Goal: Task Accomplishment & Management: Use online tool/utility

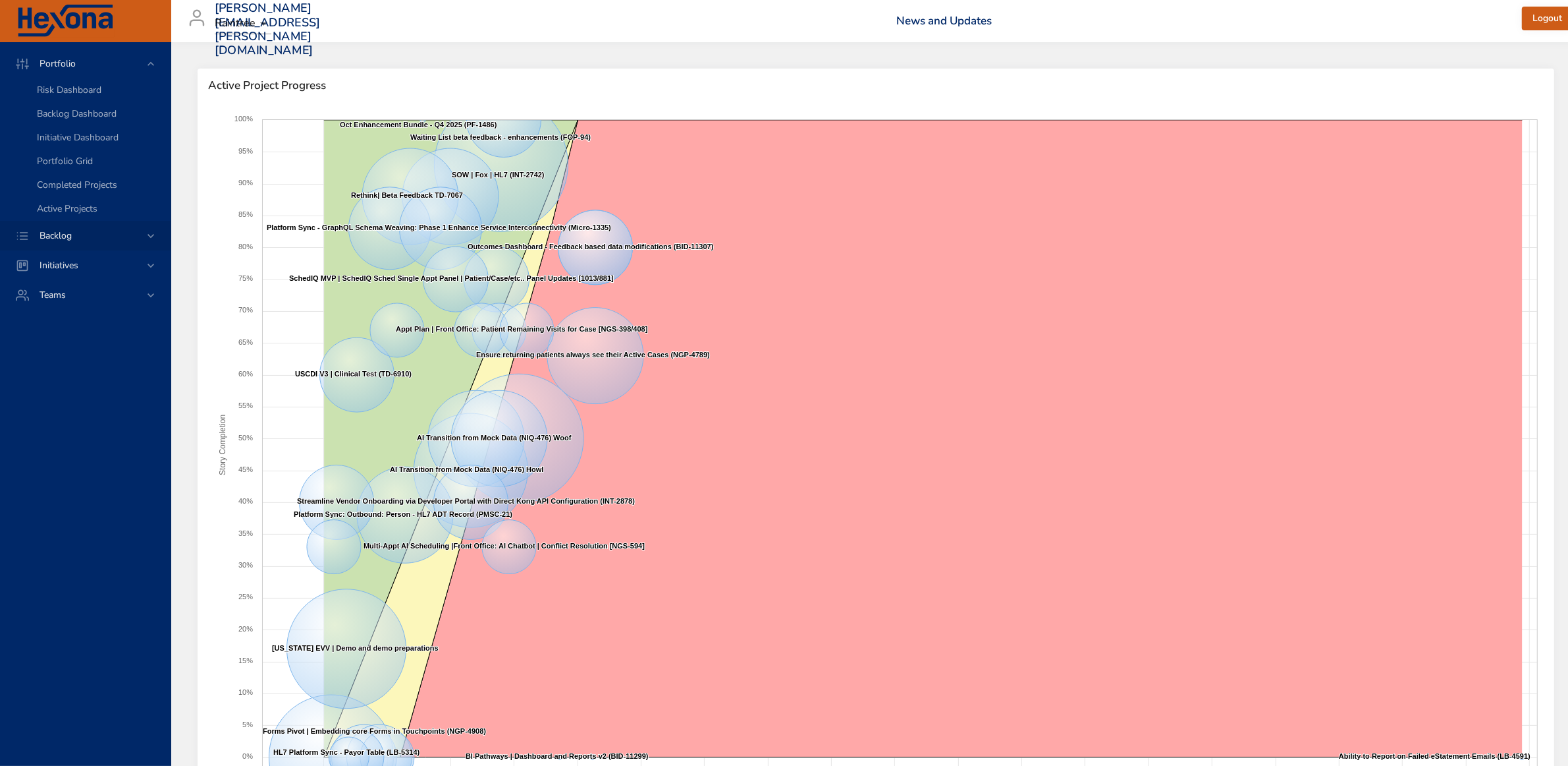
click at [153, 235] on icon at bounding box center [150, 235] width 13 height 13
click at [100, 118] on span "Backlog Details" at bounding box center [68, 119] width 63 height 13
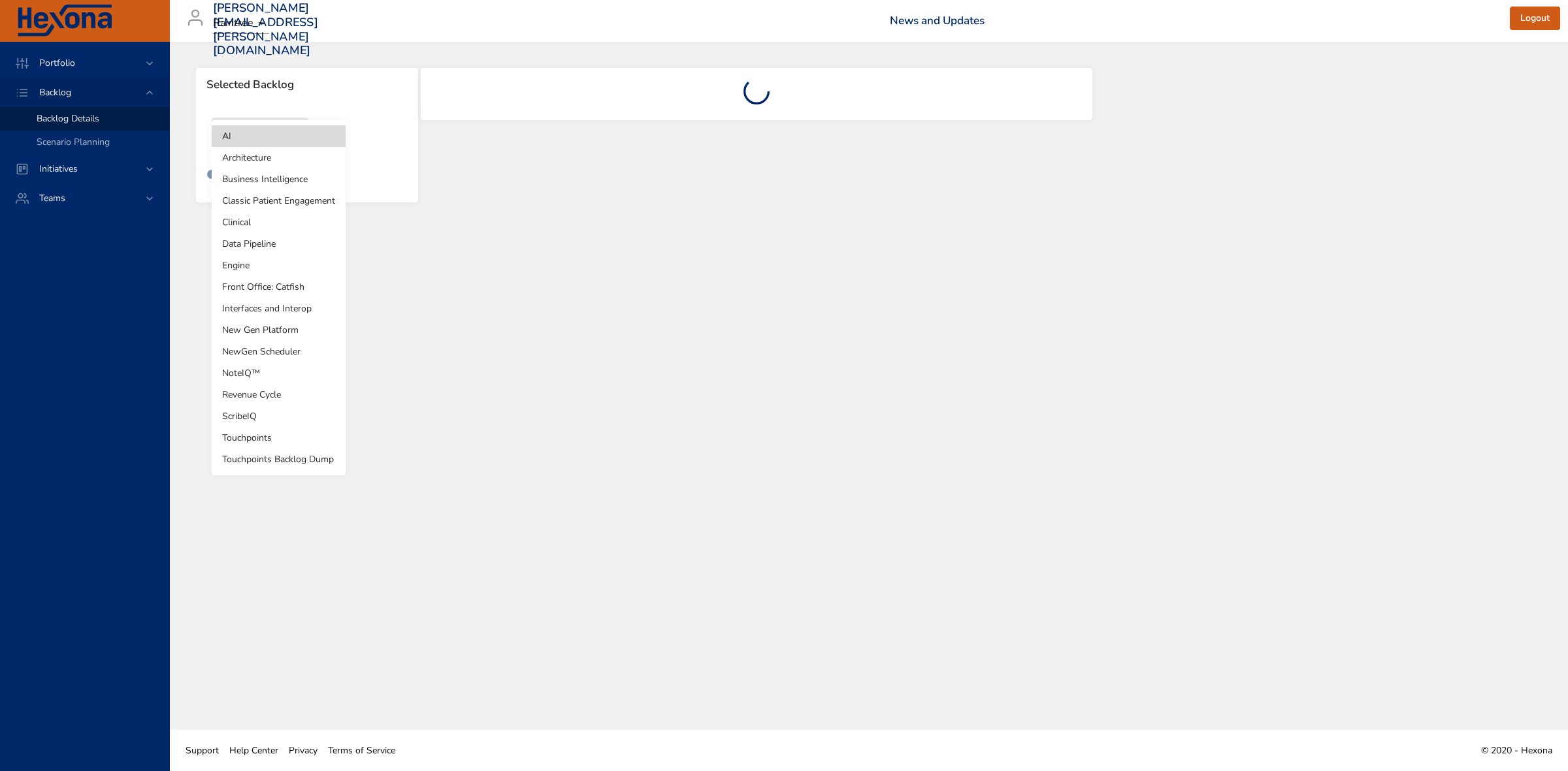
click at [301, 142] on body "Portfolio Backlog Backlog Details Scenario Planning Initiatives Teams [PERSON_N…" at bounding box center [784, 386] width 1568 height 771
click at [285, 391] on li "Revenue Cycle" at bounding box center [278, 394] width 134 height 21
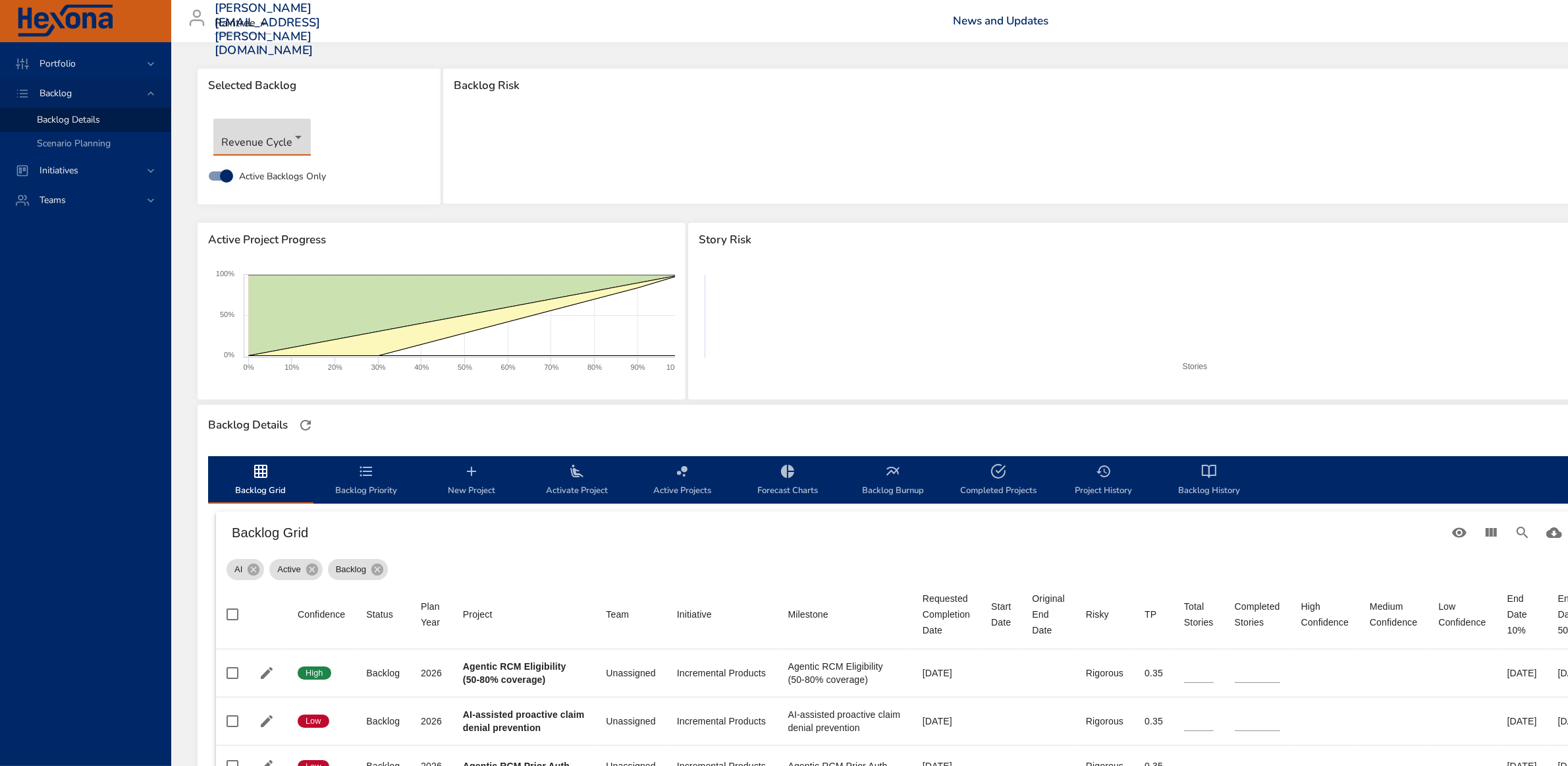
type input "*"
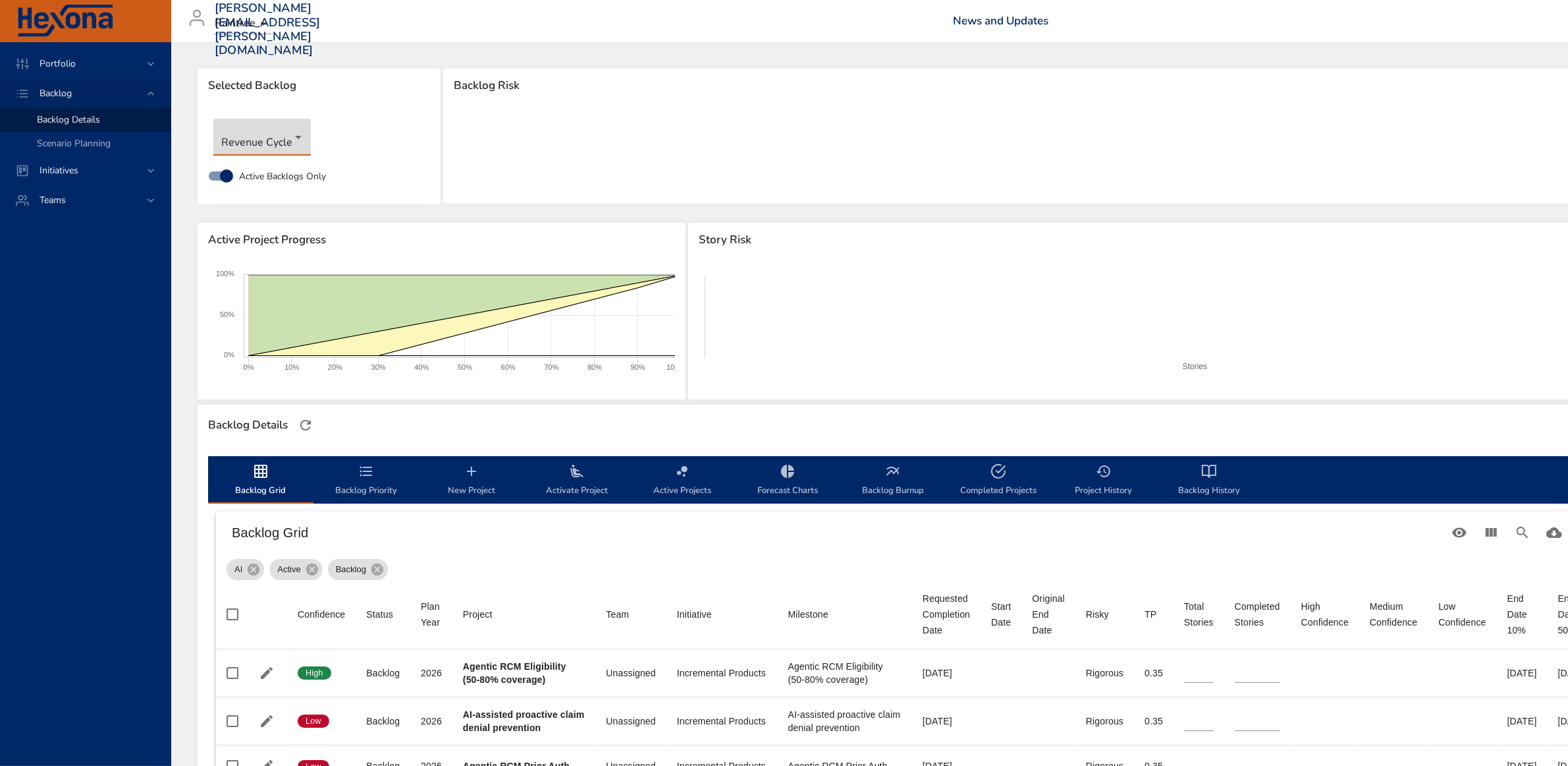
type input "*"
type input "**"
type input "*"
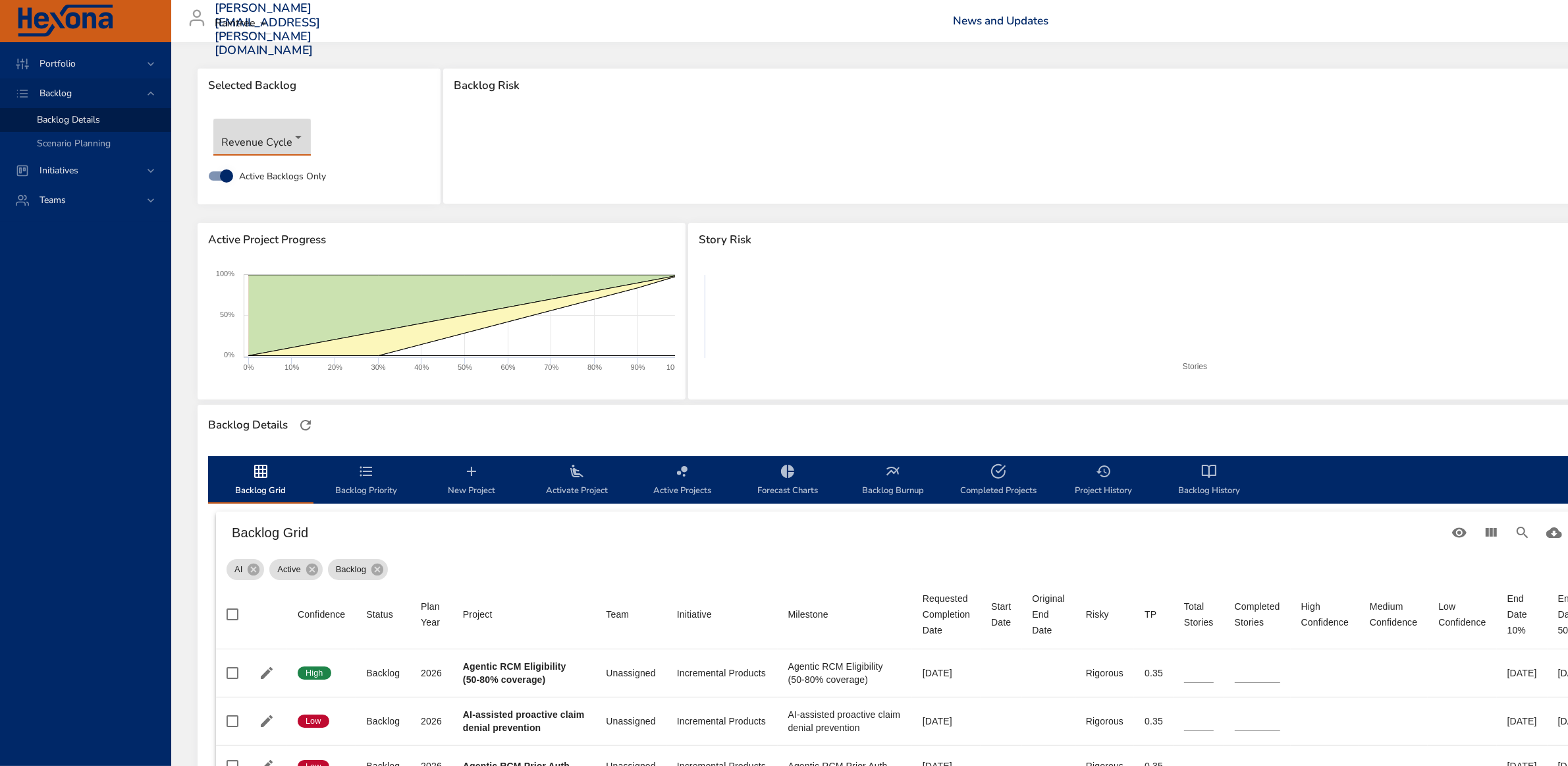
type input "*"
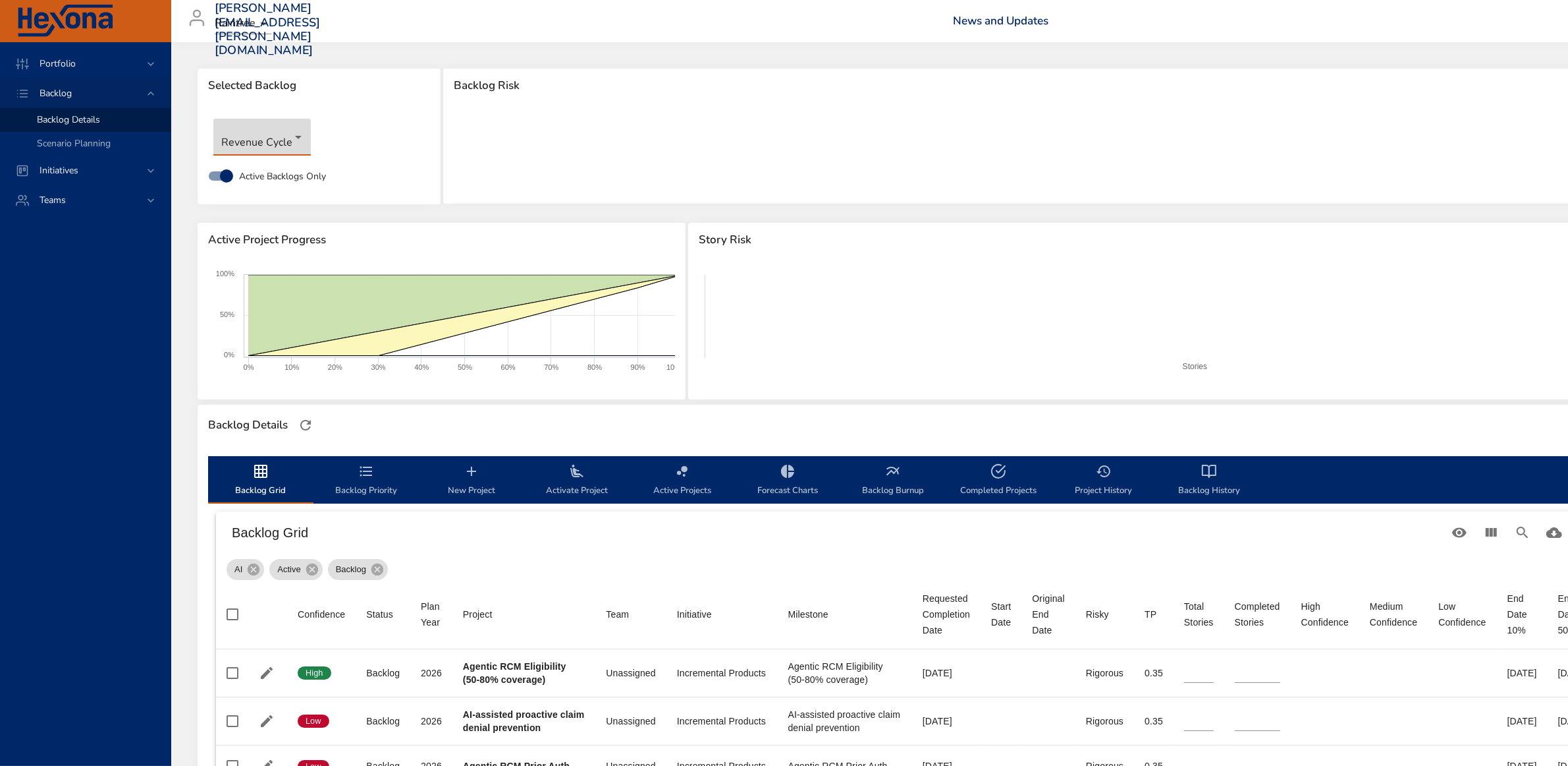
type input "*"
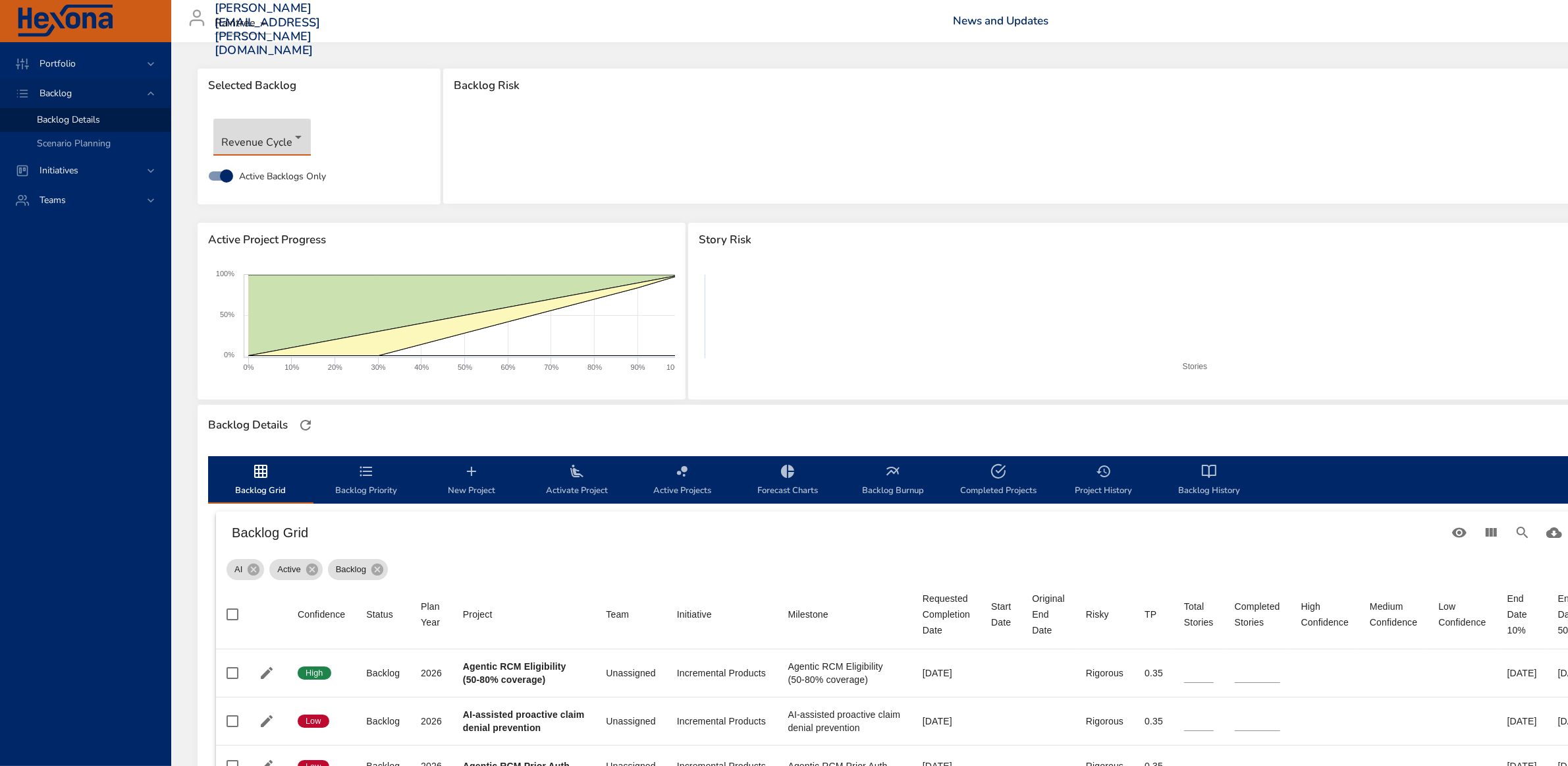
type input "*"
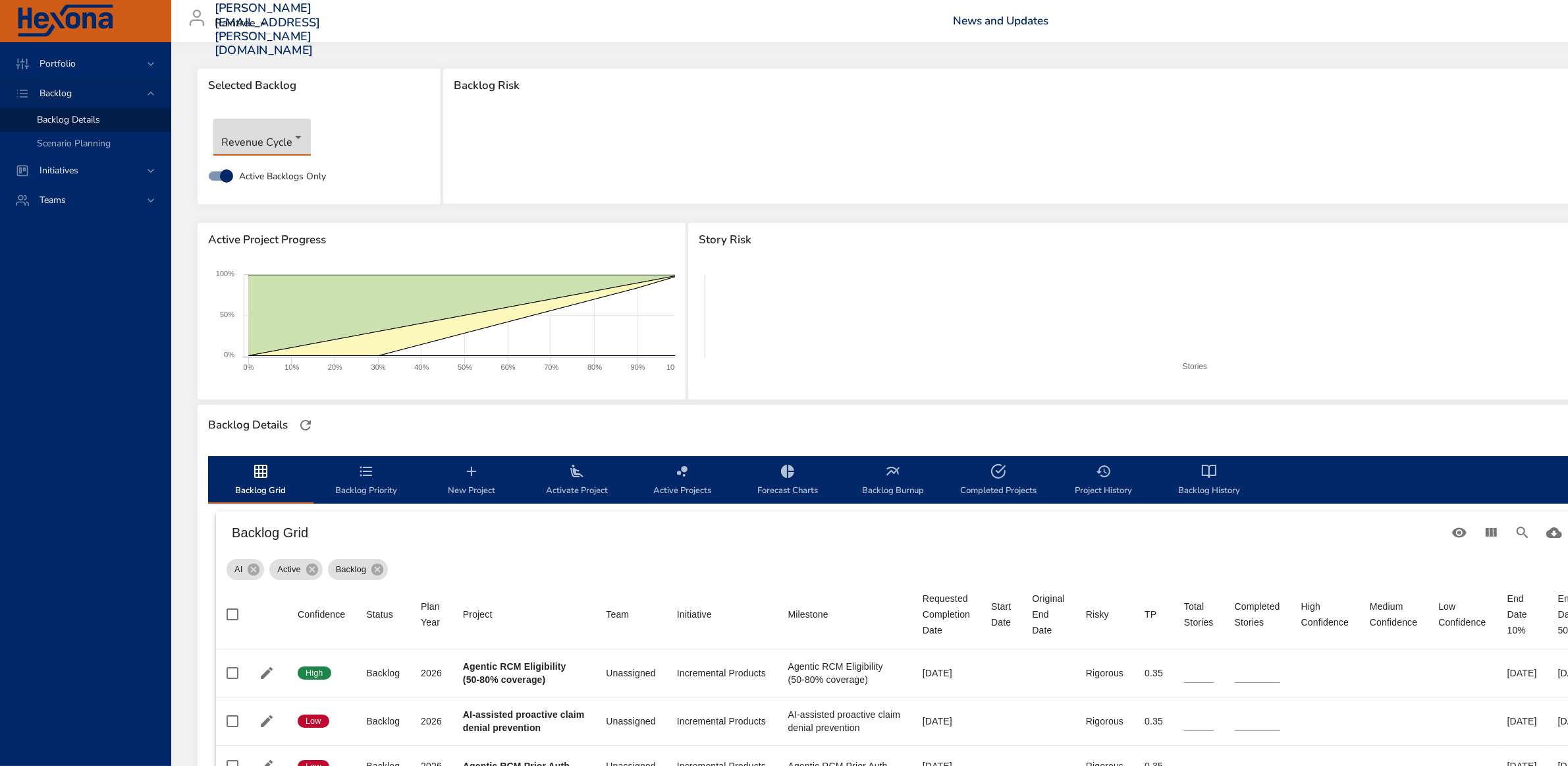
type input "*"
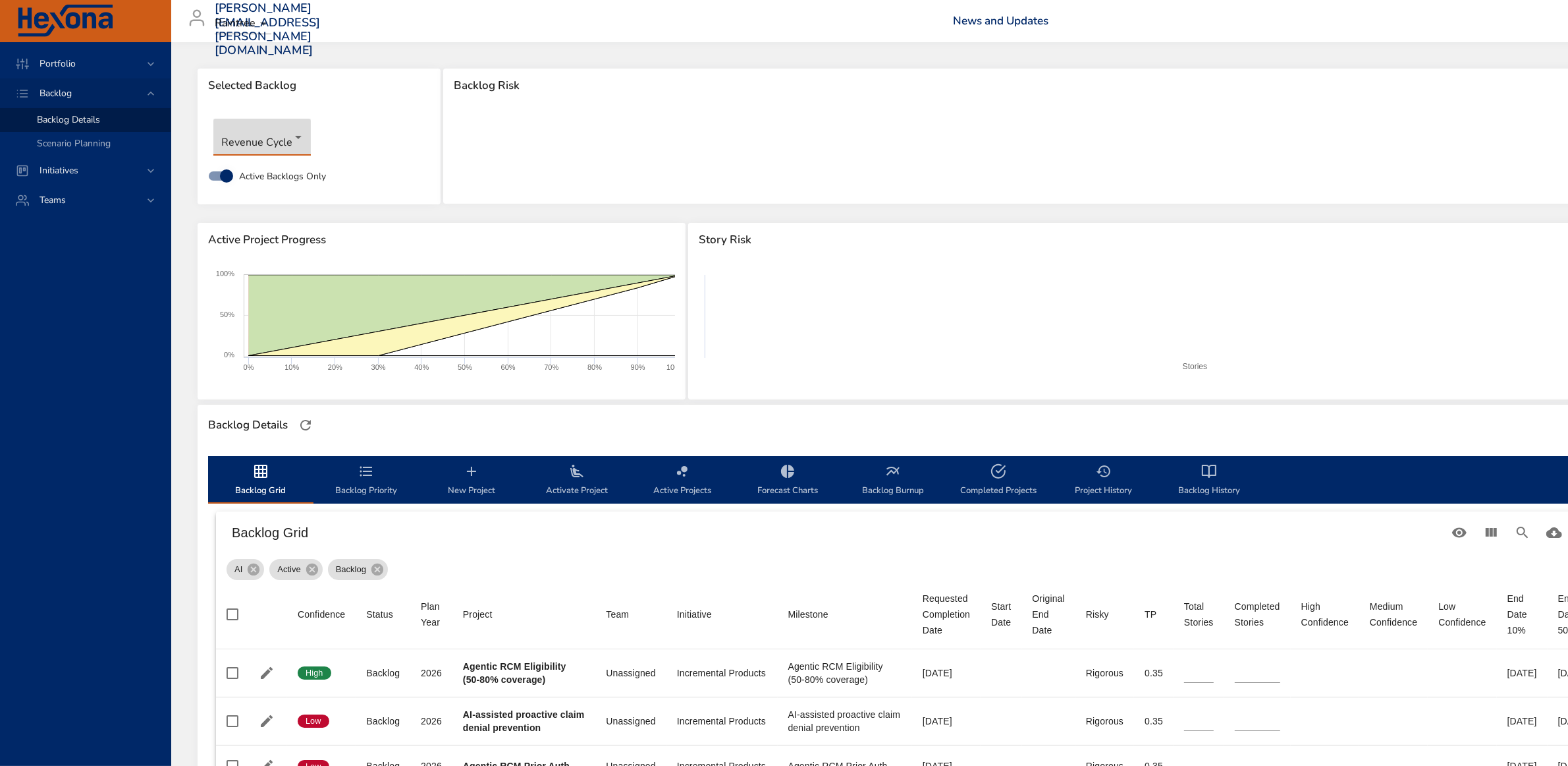
type input "**"
type input "*"
type input "**"
type input "*"
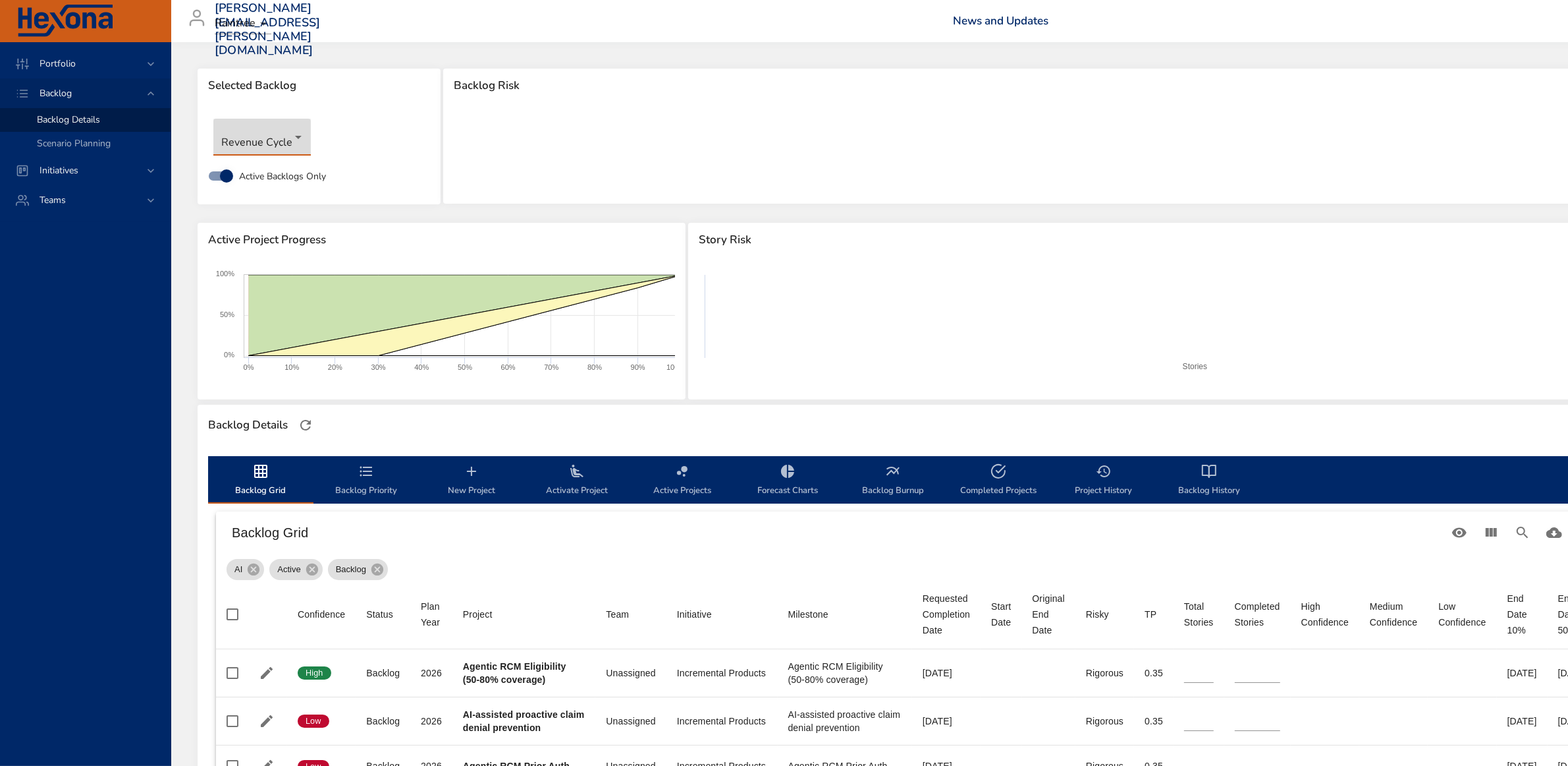
type input "*"
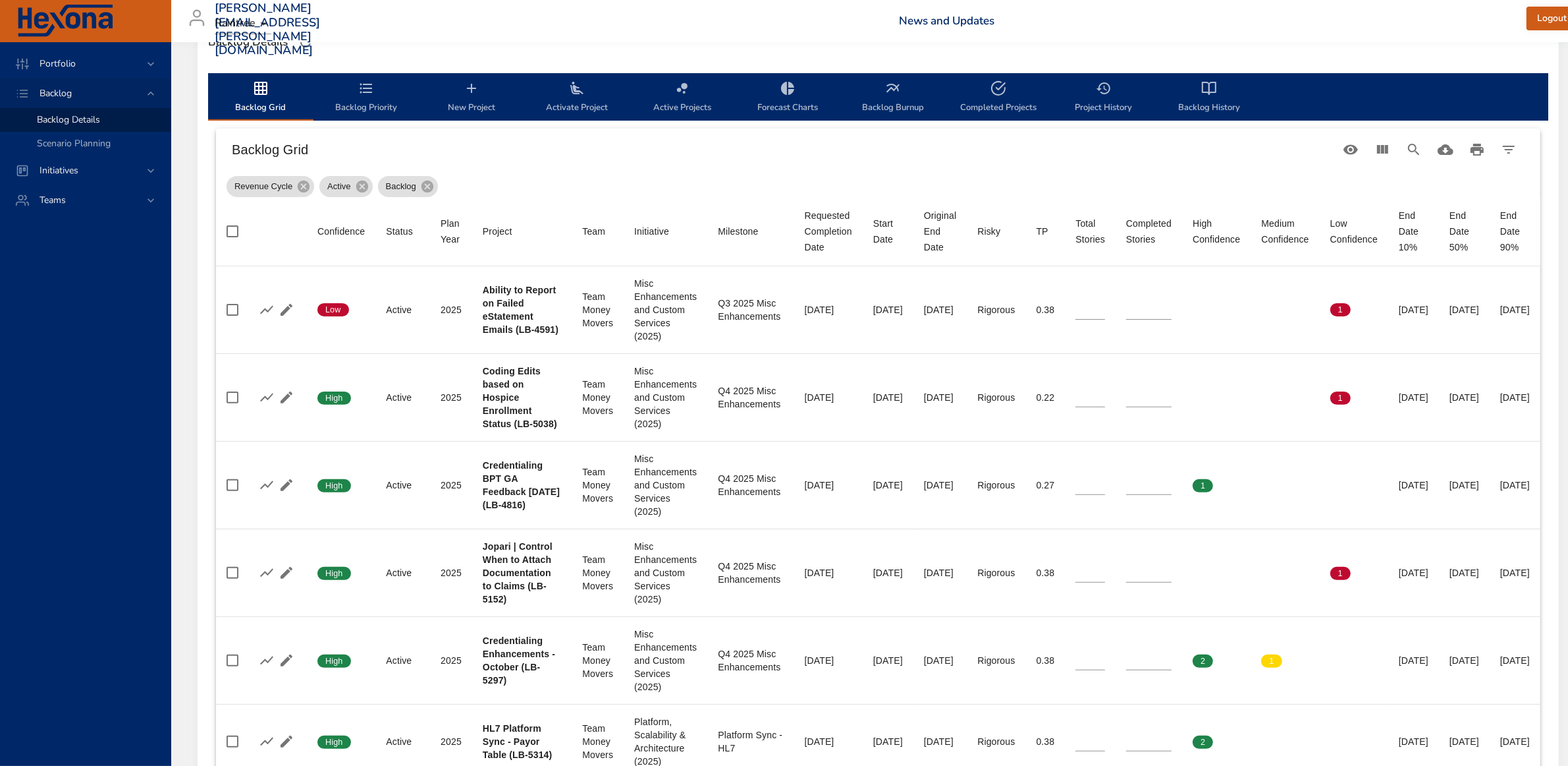
scroll to position [412, 0]
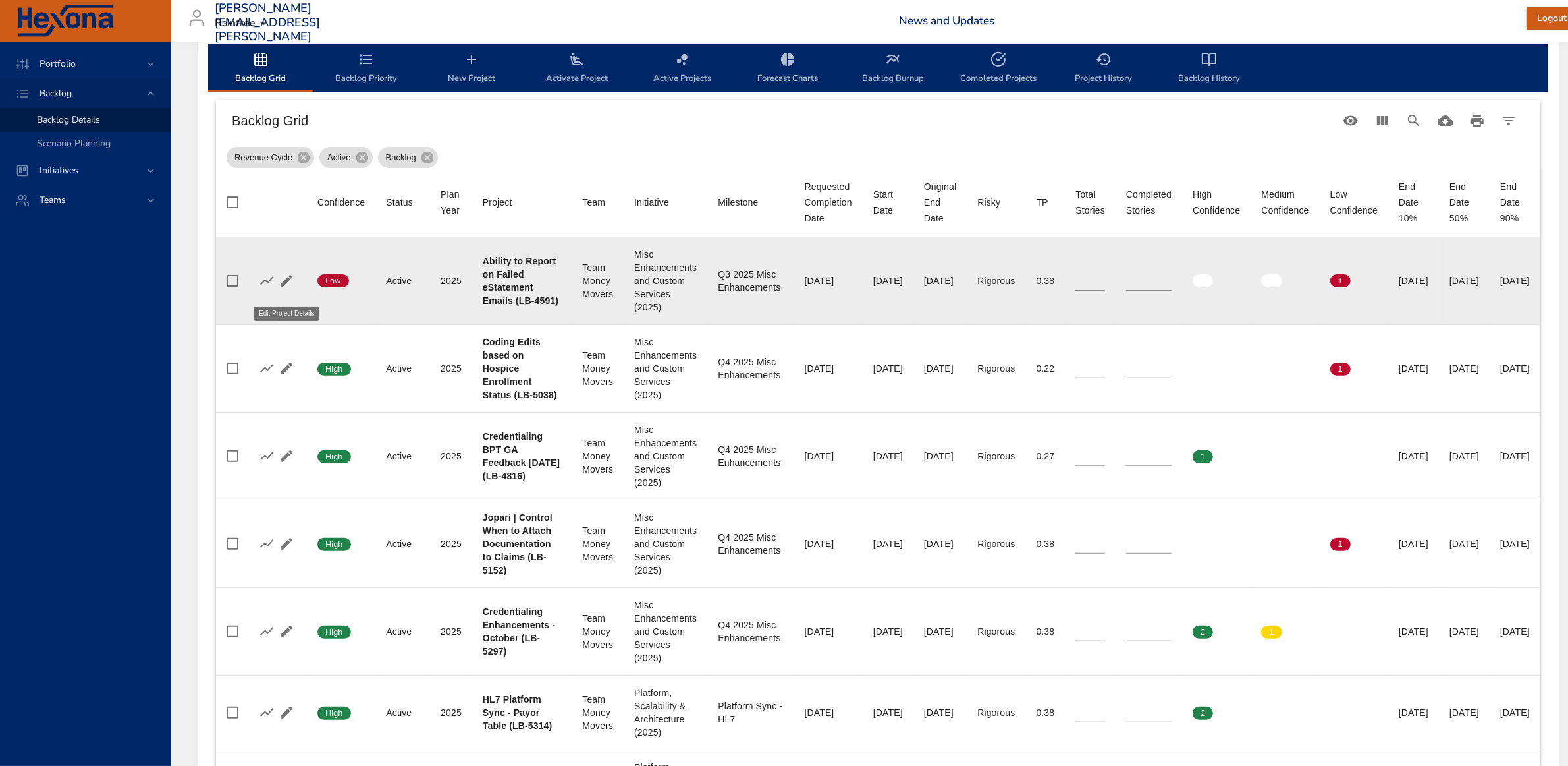
click at [285, 285] on icon "button" at bounding box center [286, 281] width 16 height 16
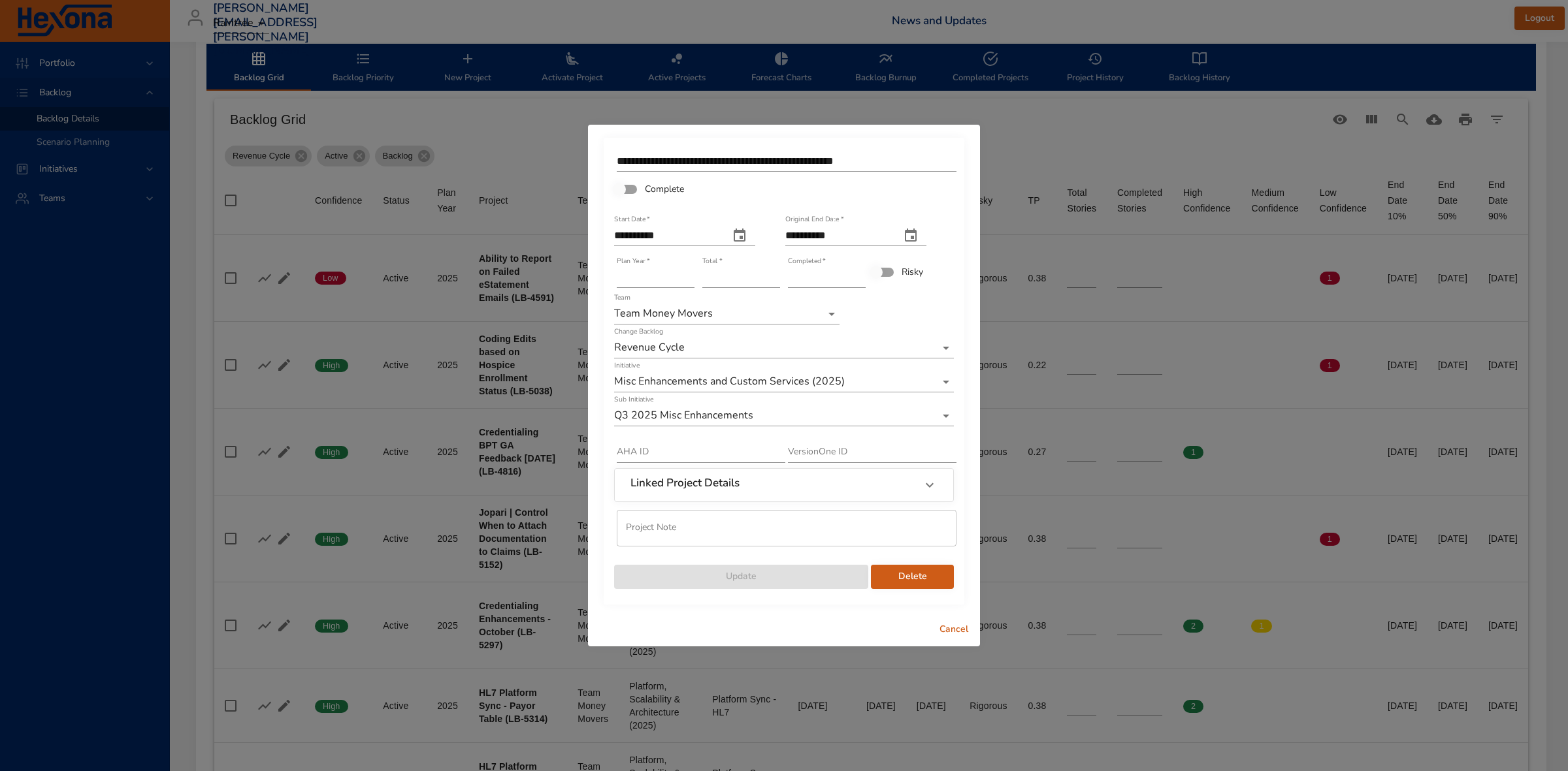
type input "*"
click at [863, 273] on input "*" at bounding box center [827, 277] width 78 height 21
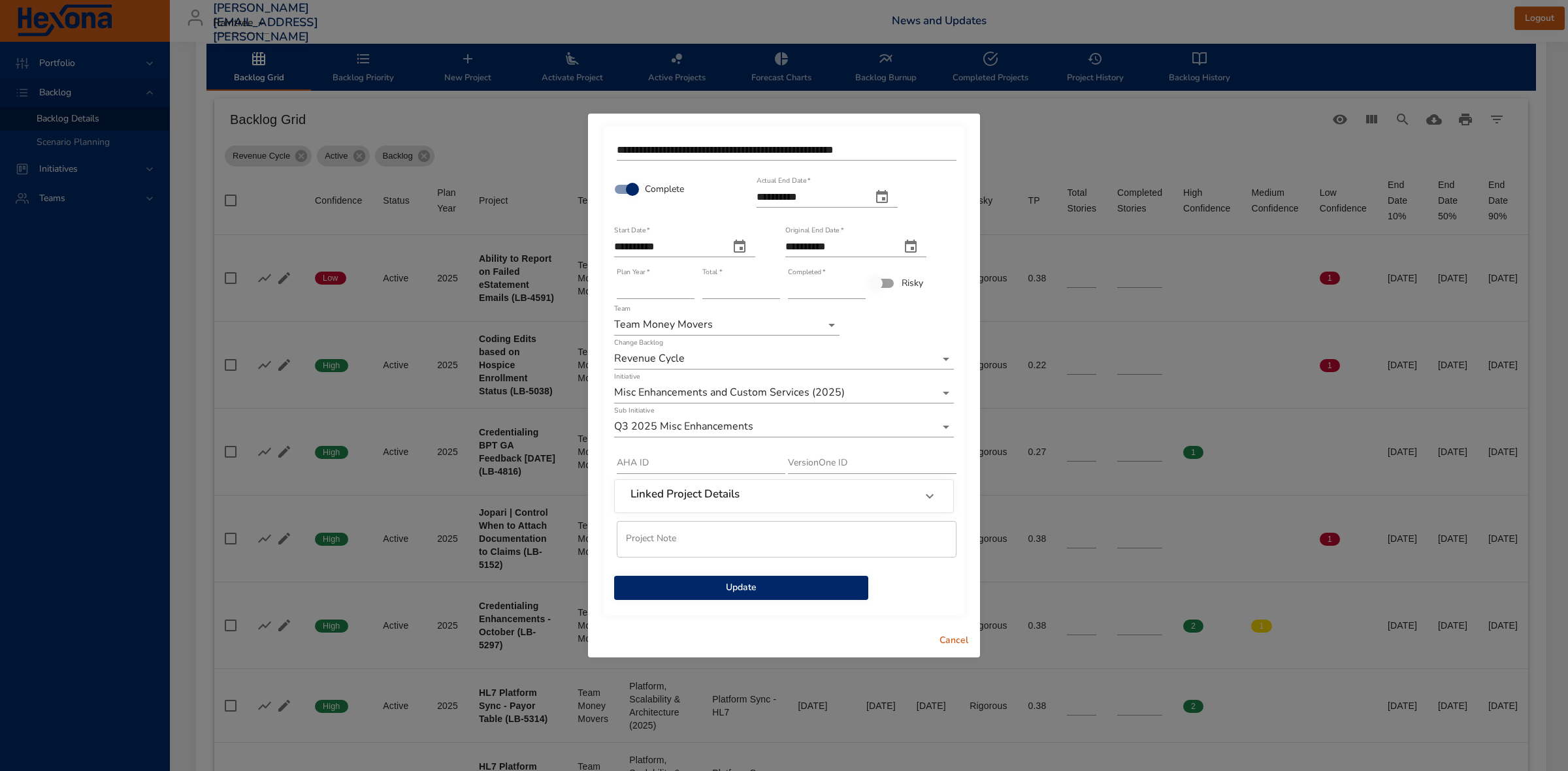
click at [735, 590] on span "Update" at bounding box center [741, 588] width 233 height 16
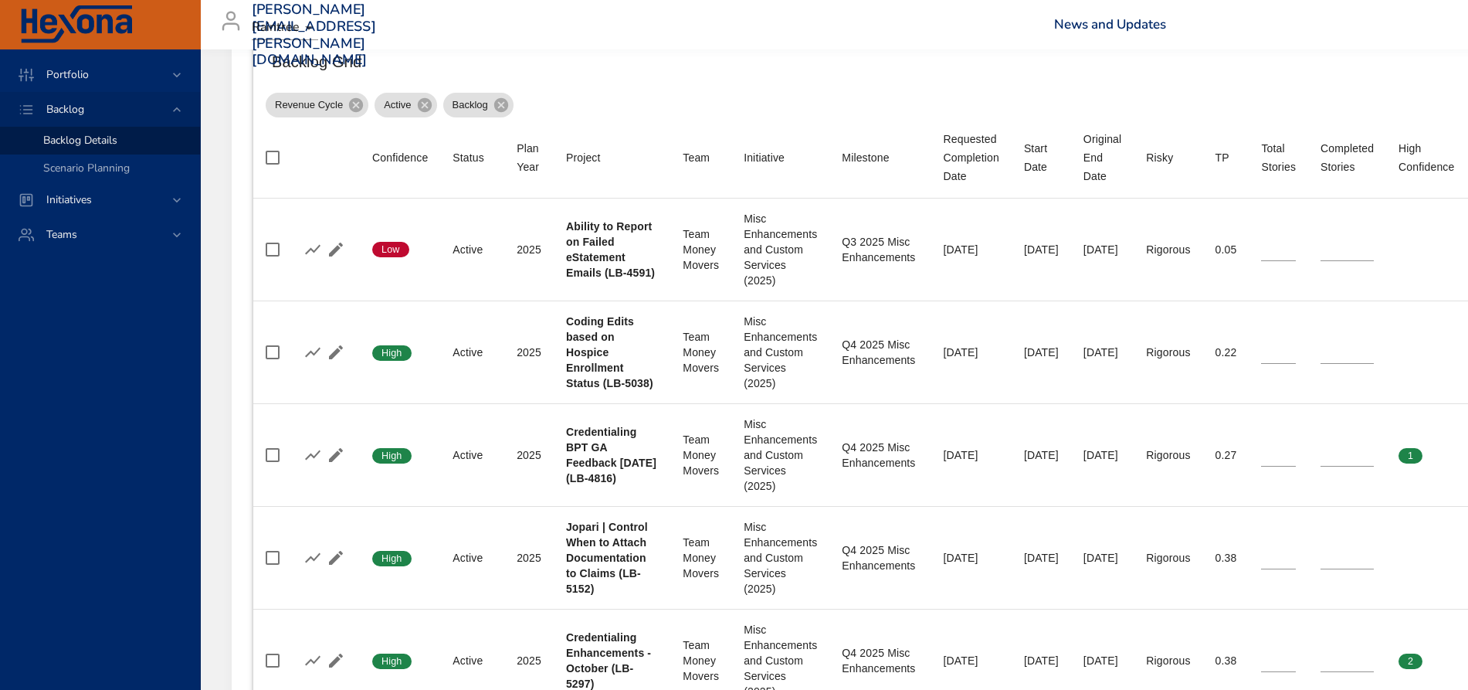
scroll to position [579, 0]
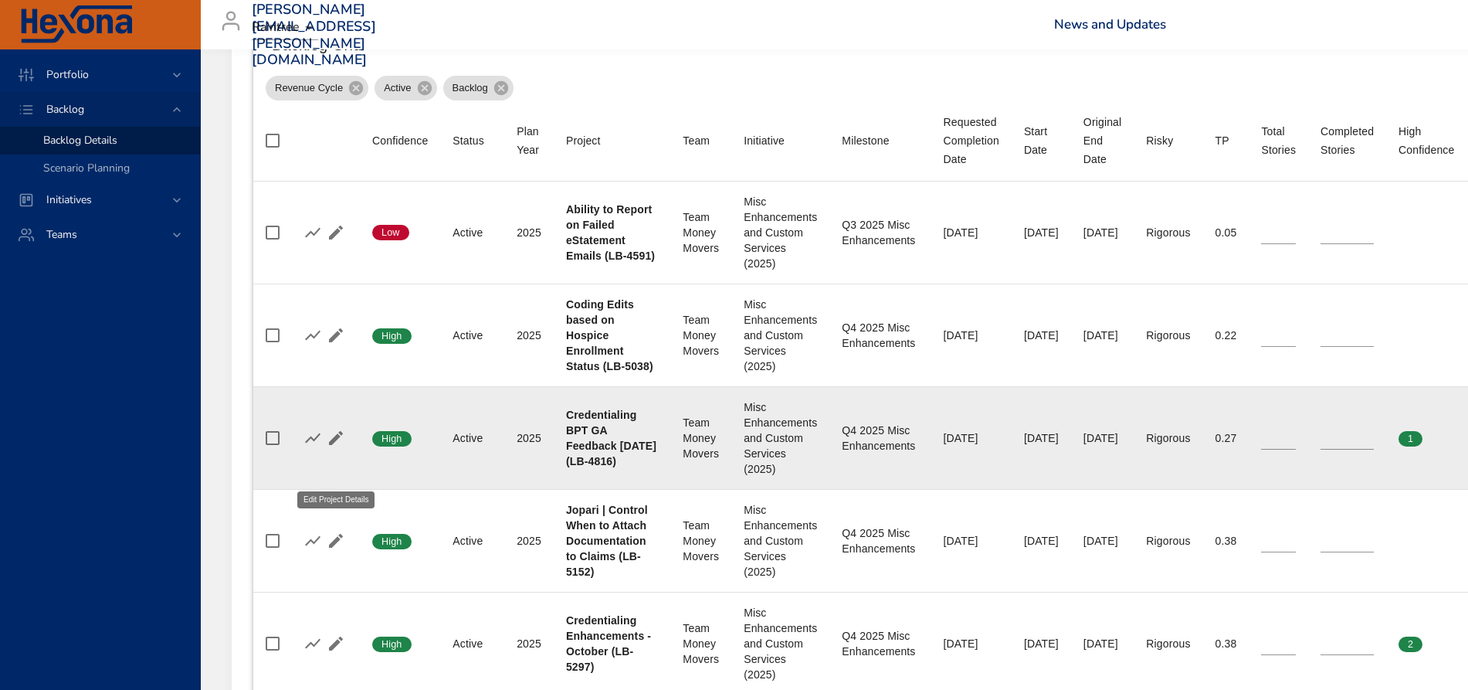
click at [335, 447] on icon "button" at bounding box center [336, 438] width 19 height 19
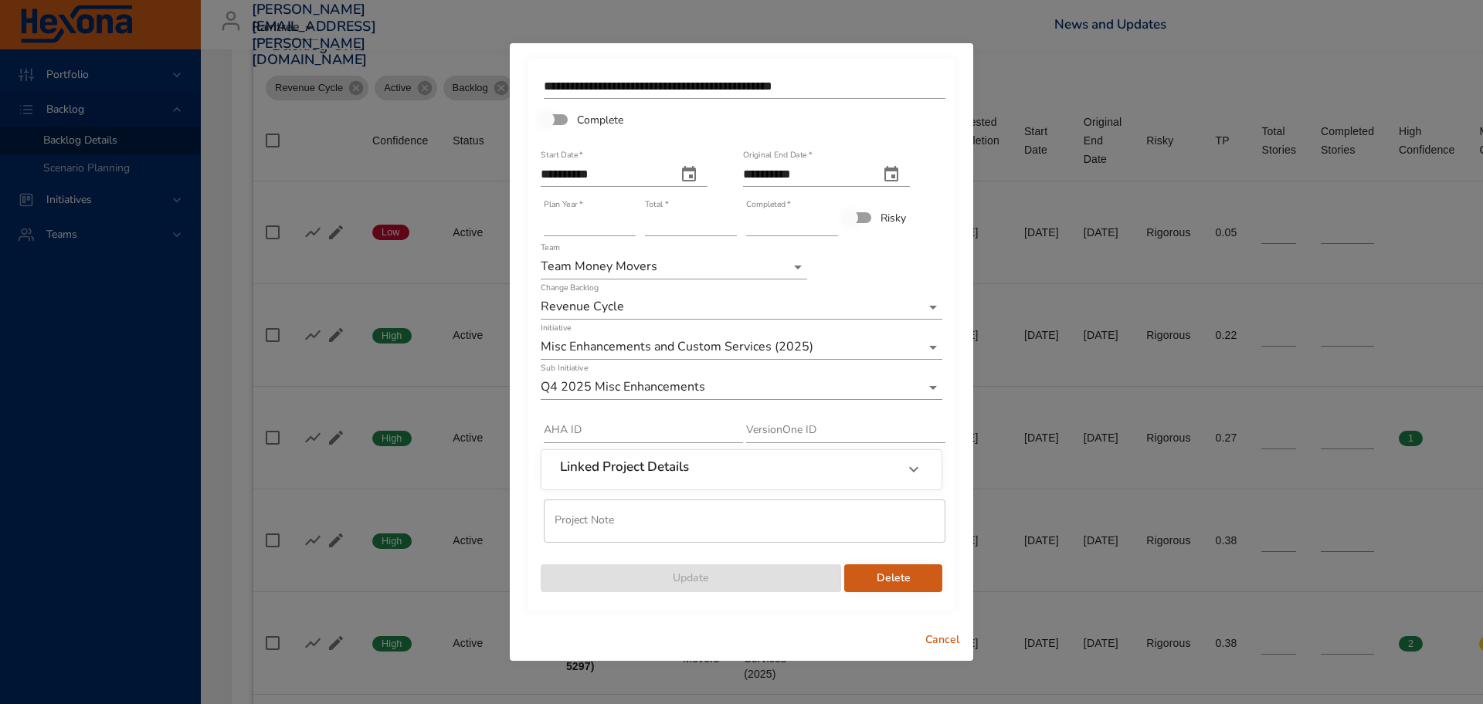
type input "*"
click at [833, 219] on input "*" at bounding box center [792, 224] width 92 height 25
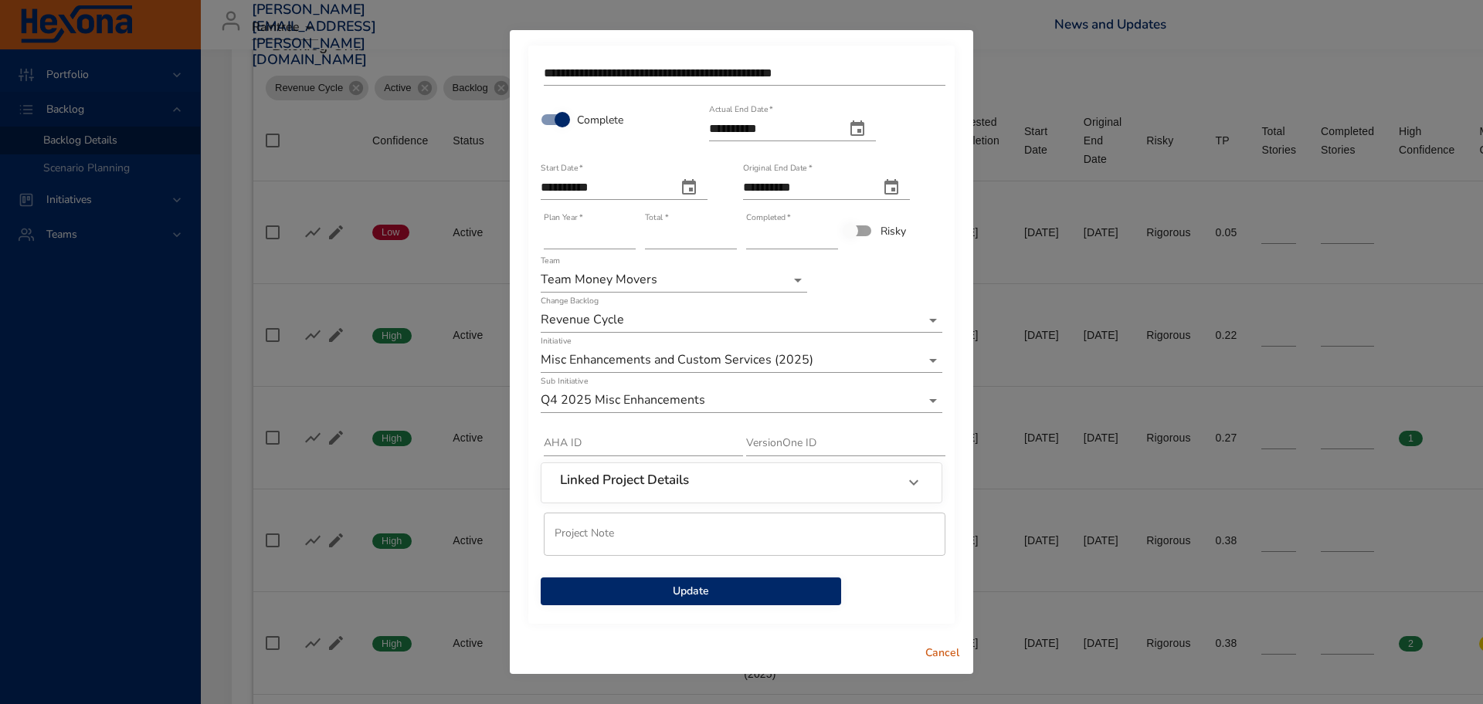
click at [657, 590] on span "Update" at bounding box center [691, 591] width 276 height 19
